Goal: Navigation & Orientation: Find specific page/section

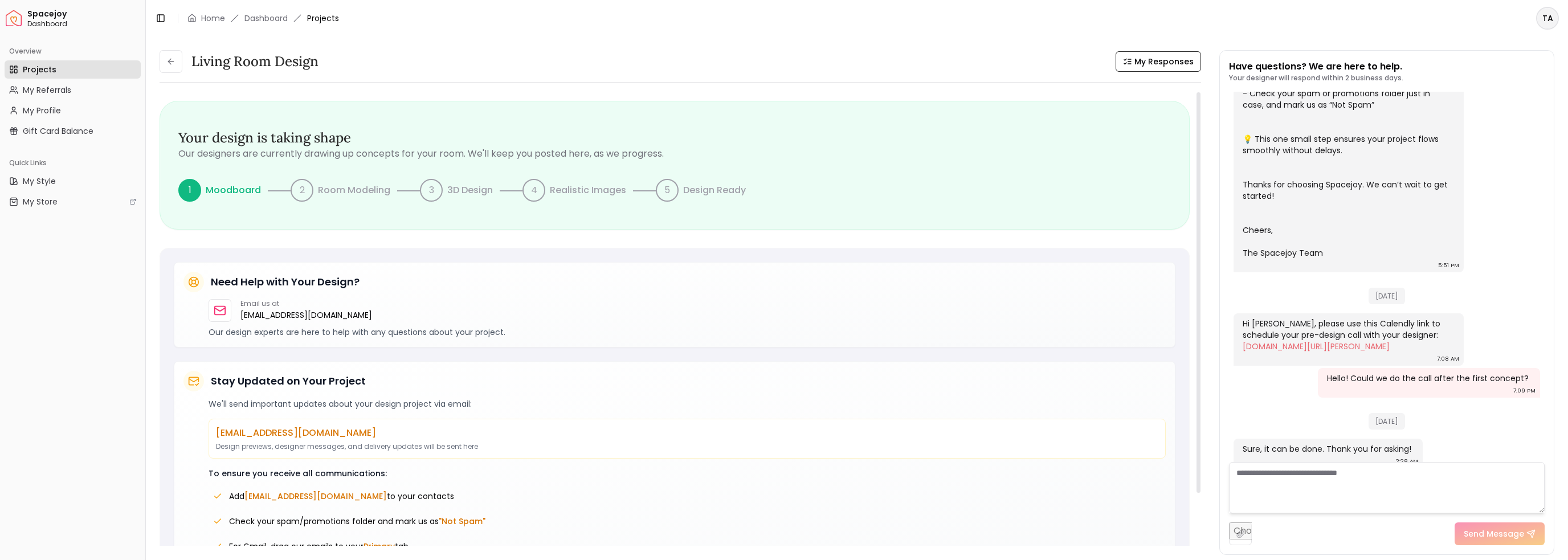
click at [93, 70] on link "Projects" at bounding box center [72, 69] width 136 height 18
